Goal: Find specific page/section: Find specific page/section

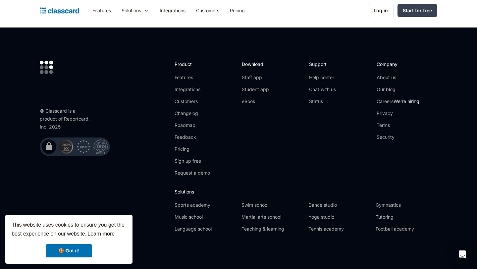
scroll to position [1279, 0]
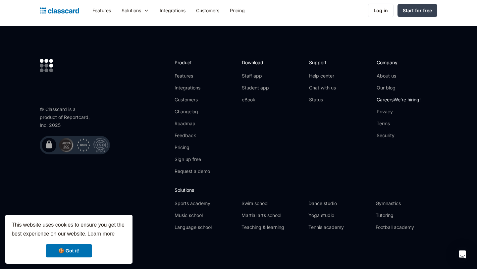
click at [405, 98] on span "We're hiring!" at bounding box center [406, 100] width 27 height 6
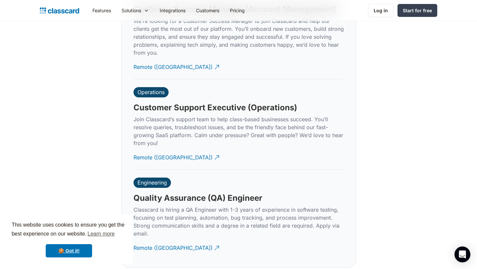
scroll to position [1971, 0]
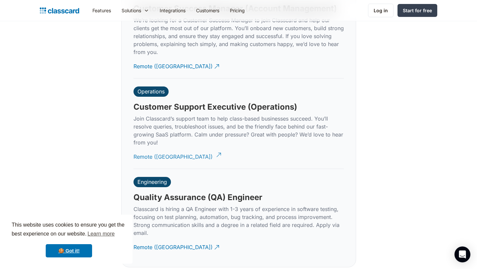
click at [152, 151] on div "Remote (India)" at bounding box center [172, 154] width 79 height 13
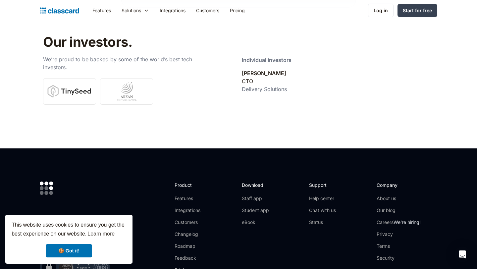
scroll to position [2346, 0]
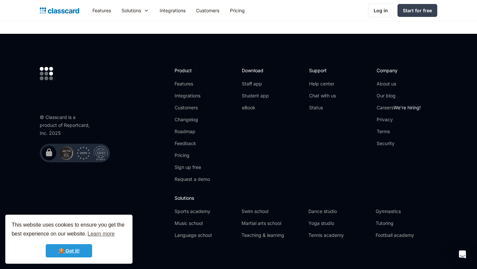
click at [66, 250] on link "🍪 Got it!" at bounding box center [69, 250] width 46 height 13
